Goal: Information Seeking & Learning: Check status

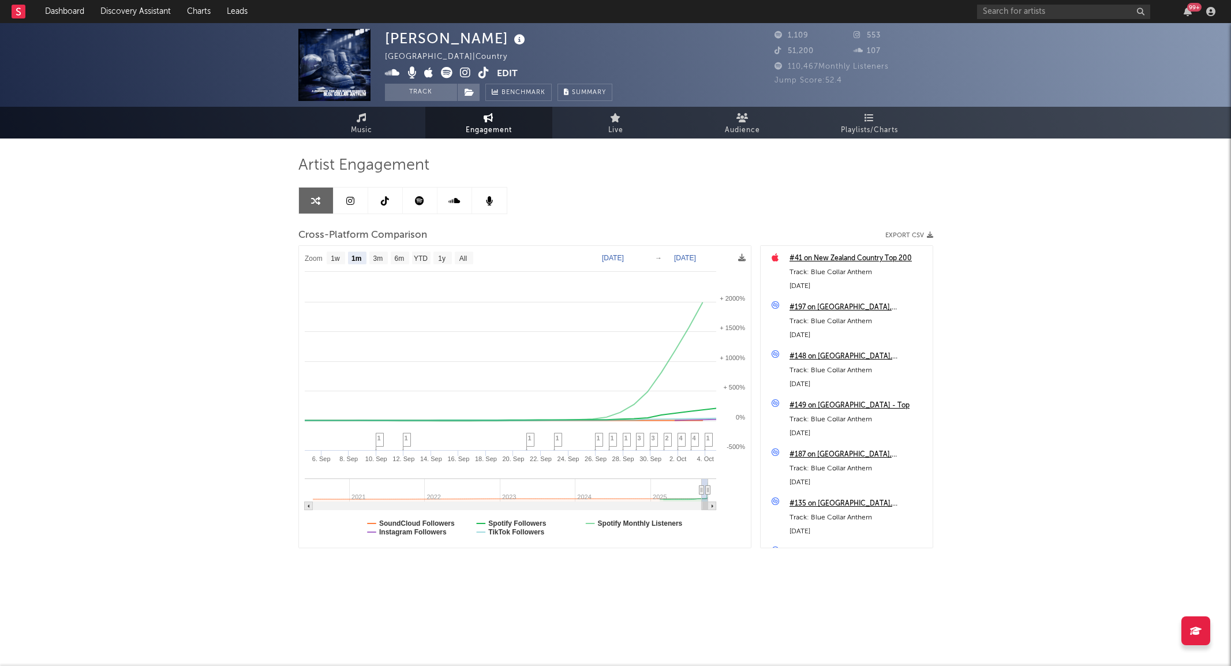
select select "1m"
click at [1024, 12] on input "text" at bounding box center [1063, 12] width 173 height 14
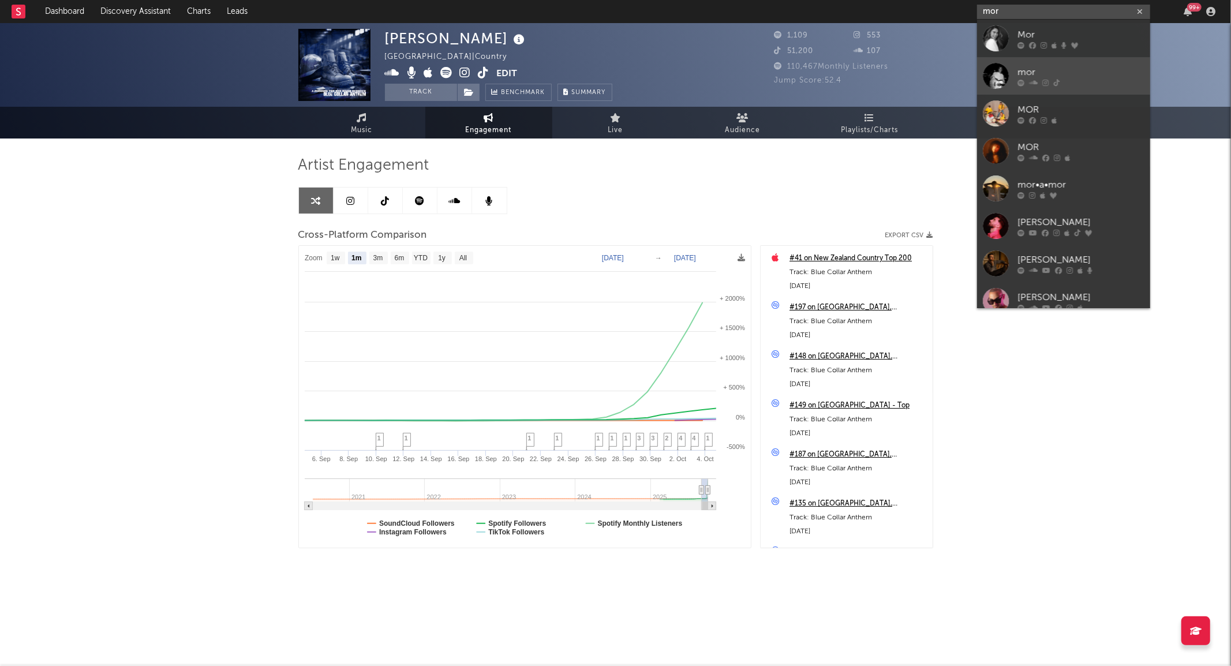
type input "mor"
click at [1001, 72] on div at bounding box center [996, 76] width 26 height 26
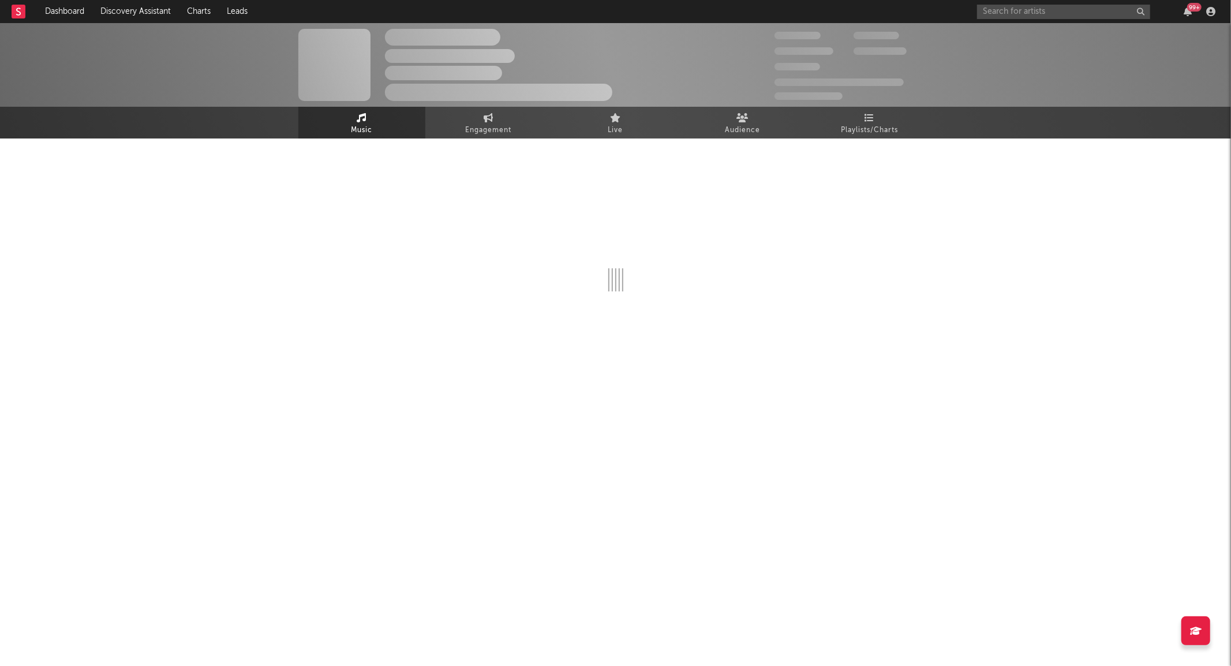
select select "6m"
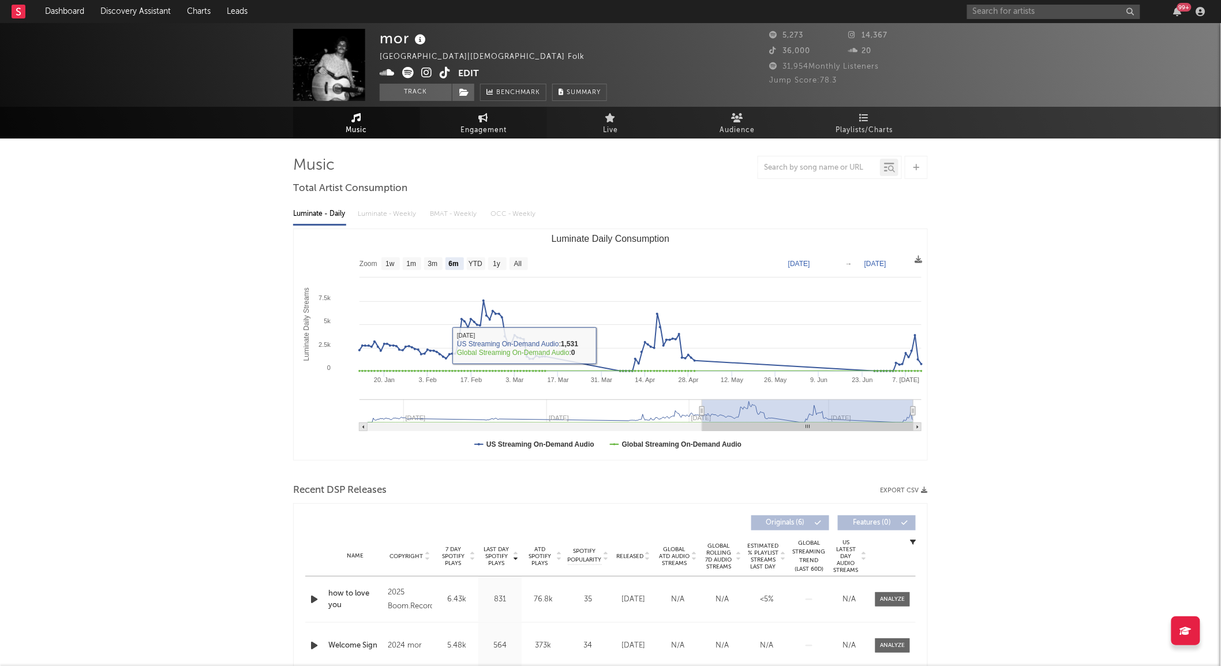
click at [481, 130] on span "Engagement" at bounding box center [484, 130] width 46 height 14
select select "1w"
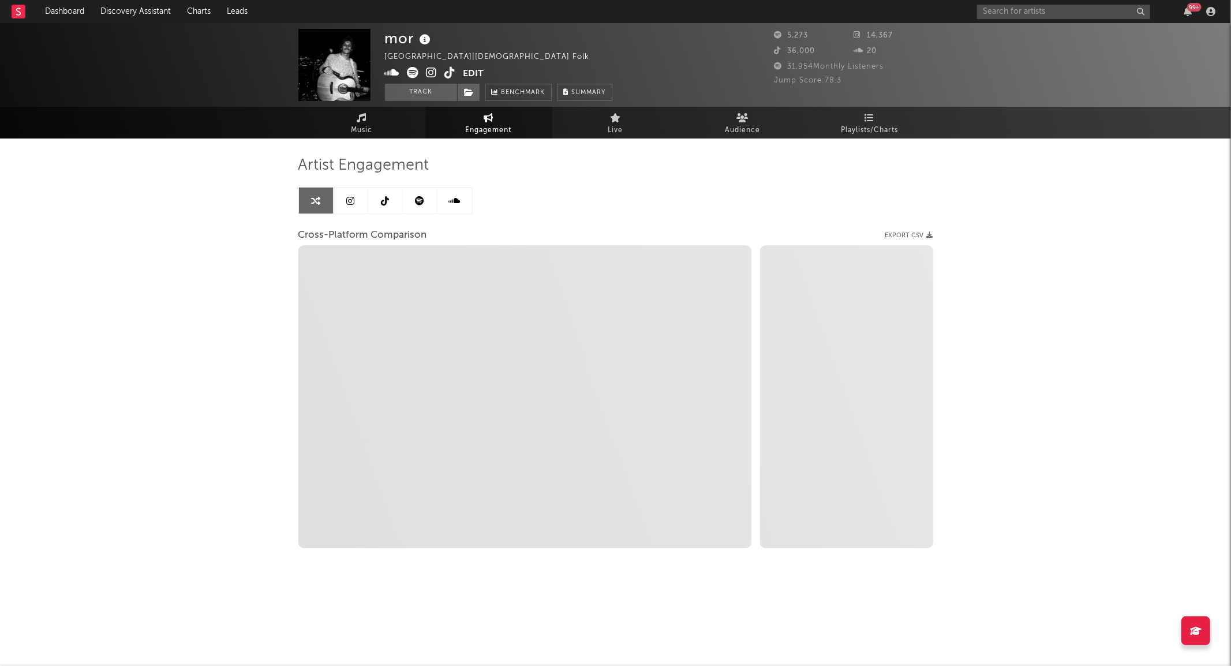
click at [391, 198] on link at bounding box center [385, 201] width 35 height 26
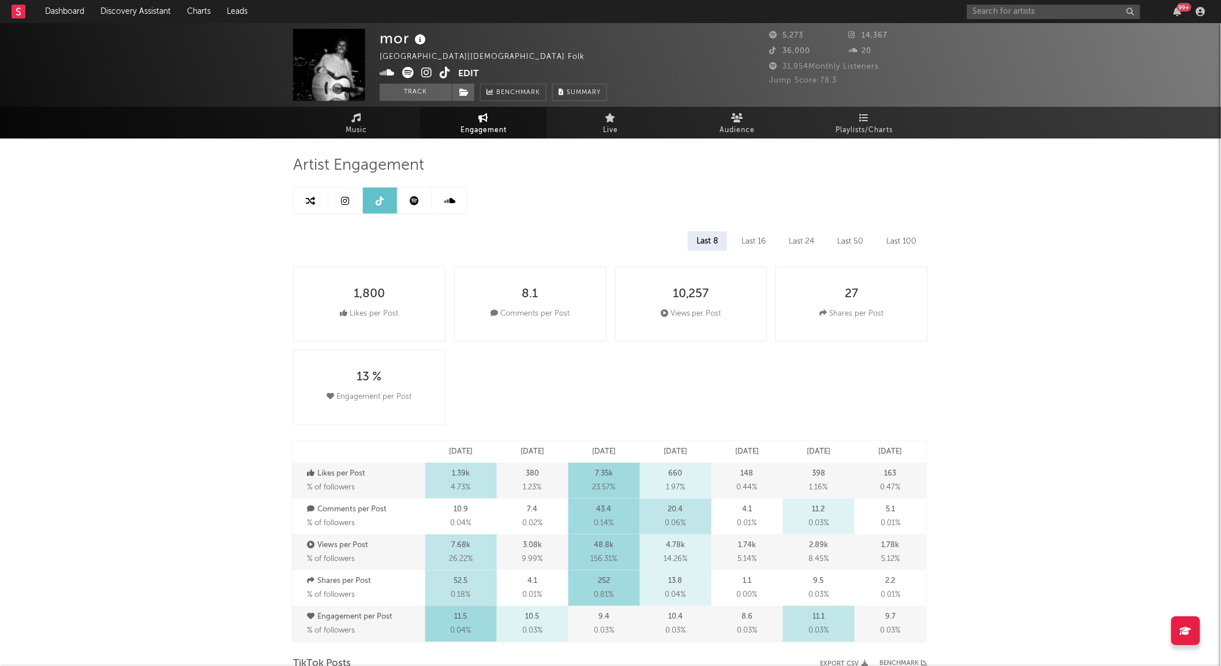
select select "6m"
